Goal: Use online tool/utility: Utilize a website feature to perform a specific function

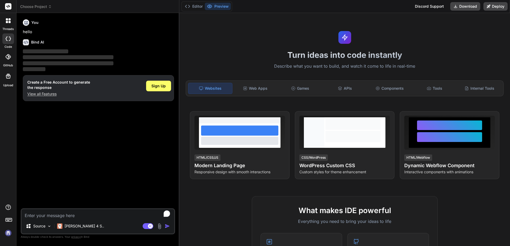
type textarea "x"
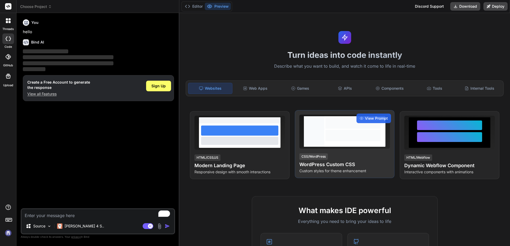
click at [369, 141] on div at bounding box center [353, 135] width 55 height 11
click at [374, 119] on span "View Prompt" at bounding box center [376, 118] width 23 height 5
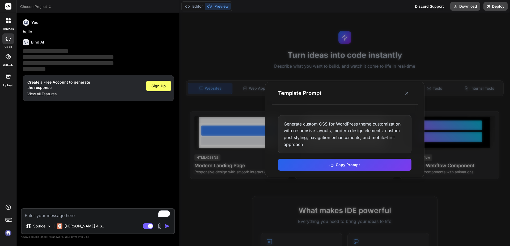
click at [325, 134] on div "Generate custom CSS for WordPress theme customization with responsive layouts, …" at bounding box center [344, 134] width 133 height 38
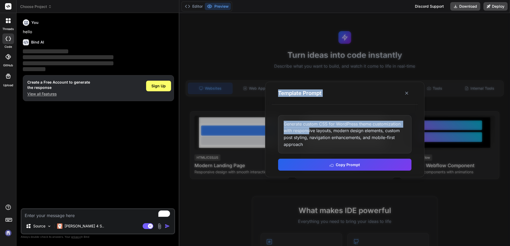
drag, startPoint x: 309, startPoint y: 128, endPoint x: 249, endPoint y: 112, distance: 63.0
click at [250, 112] on div "Template Prompt Generate custom CSS for WordPress theme customization with resp…" at bounding box center [344, 129] width 331 height 233
click at [302, 133] on div "Generate custom CSS for WordPress theme customization with responsive layouts, …" at bounding box center [344, 134] width 133 height 38
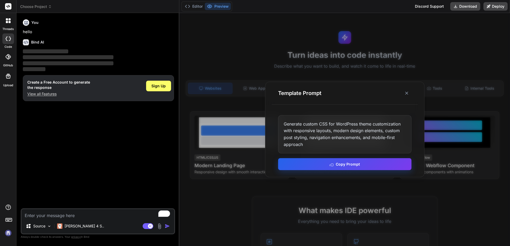
click at [309, 163] on button "Copy Prompt" at bounding box center [344, 164] width 133 height 12
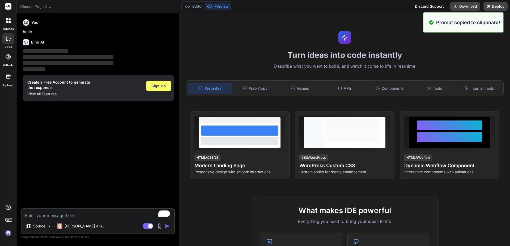
click at [48, 216] on textarea "To enrich screen reader interactions, please activate Accessibility in Grammarl…" at bounding box center [98, 214] width 153 height 10
paste textarea "Generate custom CSS for WordPress theme customization with responsive layouts, …"
type textarea "Generate custom CSS for WordPress theme customization with responsive layouts, …"
type textarea "x"
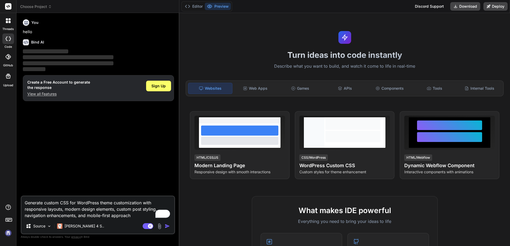
type textarea "Generate custom CSS for WordPress theme customization with responsive layouts, …"
click at [163, 225] on div "Agent Mode. When this toggle is activated, AI automatically makes decisions, re…" at bounding box center [157, 226] width 31 height 6
click at [165, 227] on img "button" at bounding box center [167, 226] width 5 height 5
click at [172, 228] on div "Source Claude 4 S.." at bounding box center [98, 227] width 153 height 13
click at [164, 224] on div "Agent Mode. When this toggle is activated, AI automatically makes decisions, re…" at bounding box center [157, 226] width 31 height 6
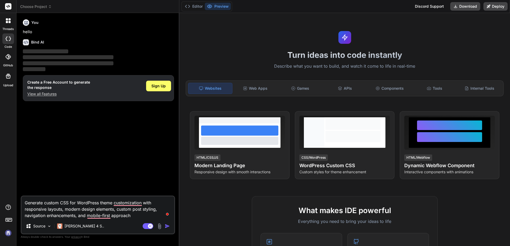
click at [165, 225] on img "button" at bounding box center [167, 226] width 5 height 5
click at [163, 88] on span "Sign Up" at bounding box center [159, 85] width 14 height 5
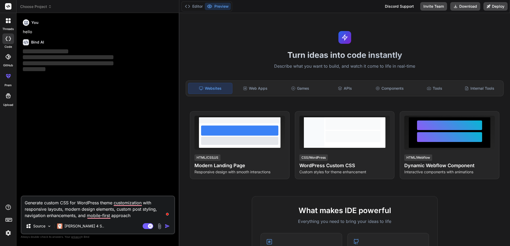
type textarea "x"
click at [87, 211] on textarea "Generate custom CSS for WordPress theme customization with responsive layouts, …" at bounding box center [98, 208] width 153 height 22
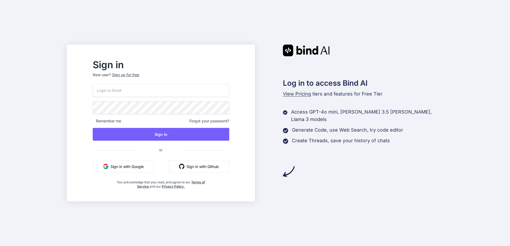
click at [123, 173] on div "Remember me Forgot your password? Sign In or Sign in with Google Sign in with G…" at bounding box center [161, 136] width 137 height 105
click at [127, 167] on button "Sign in with Google" at bounding box center [123, 166] width 61 height 13
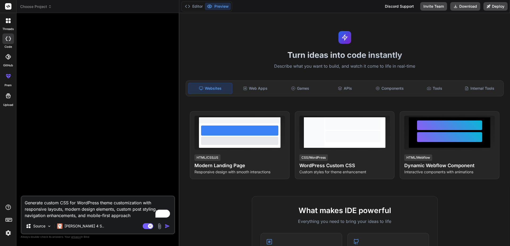
type textarea "x"
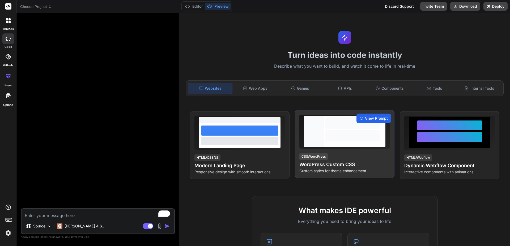
click at [374, 116] on span "View Prompt" at bounding box center [376, 118] width 23 height 5
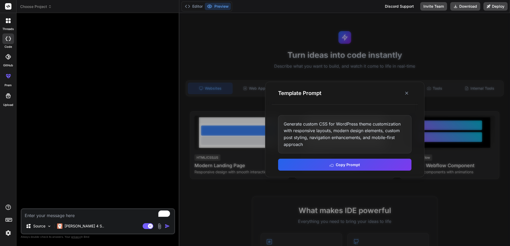
click at [346, 142] on div "Generate custom CSS for WordPress theme customization with responsive layouts, …" at bounding box center [344, 134] width 133 height 38
click at [119, 212] on textarea "To enrich screen reader interactions, please activate Accessibility in Grammarl…" at bounding box center [98, 214] width 153 height 10
click at [116, 213] on textarea "To enrich screen reader interactions, please activate Accessibility in Grammarl…" at bounding box center [98, 214] width 153 height 10
paste textarea "Generate custom CSS for WordPress theme customization with responsive layouts, …"
type textarea "x"
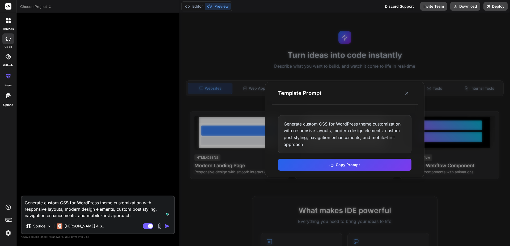
type textarea "Generate custom CSS for WordPress theme customization with responsive layouts, …"
click at [164, 225] on div "Agent Mode. When this toggle is activated, AI automatically makes decisions, re…" at bounding box center [157, 226] width 31 height 6
click at [166, 224] on img "button" at bounding box center [167, 226] width 5 height 5
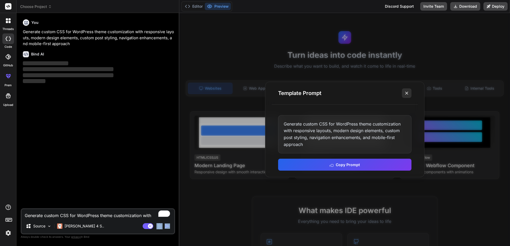
click at [410, 91] on button at bounding box center [407, 94] width 10 height 10
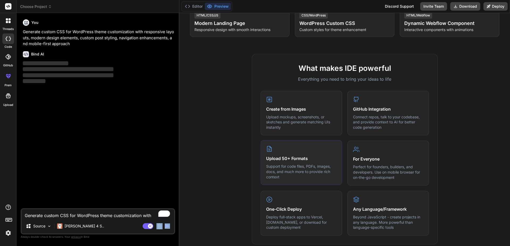
scroll to position [133, 0]
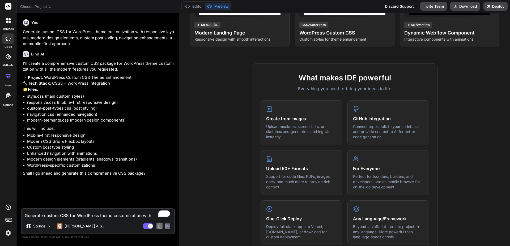
type textarea "x"
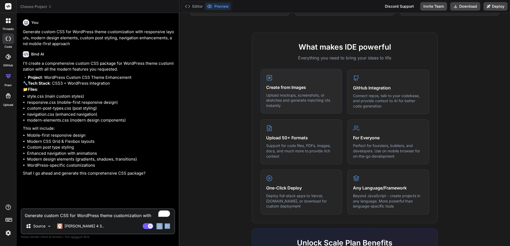
scroll to position [165, 0]
